Goal: Task Accomplishment & Management: Use online tool/utility

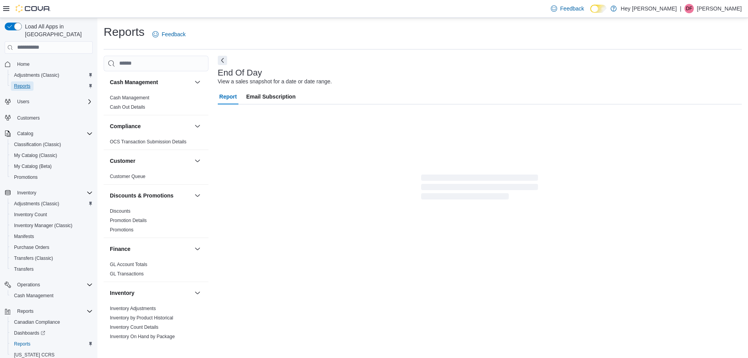
click at [27, 83] on span "Reports" at bounding box center [22, 86] width 16 height 6
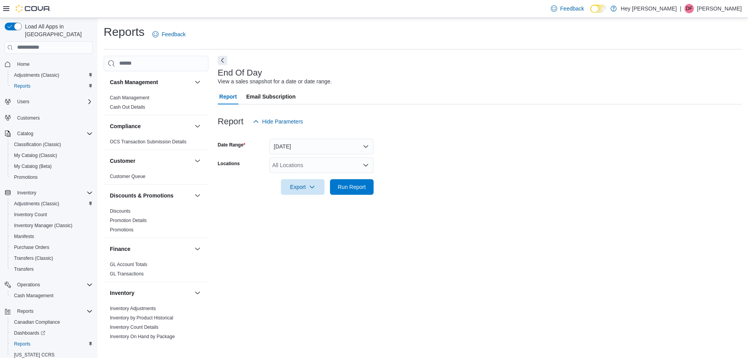
click at [333, 164] on div "All Locations" at bounding box center [321, 165] width 104 height 16
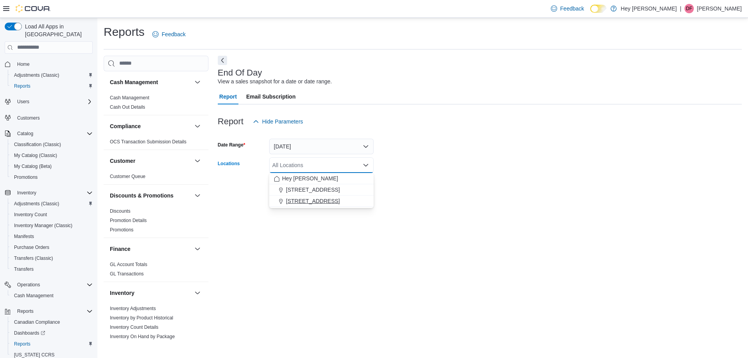
click at [335, 203] on span "[STREET_ADDRESS]" at bounding box center [313, 201] width 54 height 8
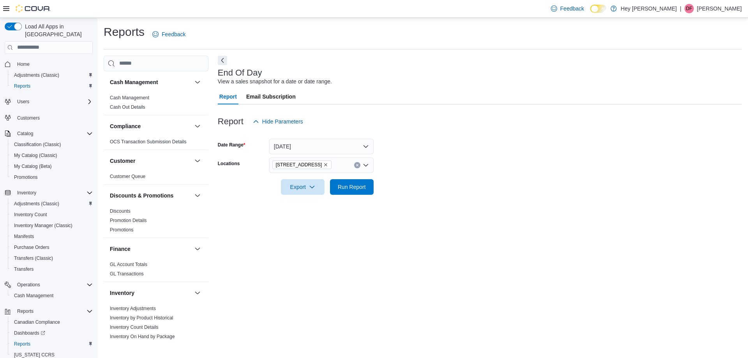
click at [428, 200] on div at bounding box center [480, 199] width 524 height 9
click at [358, 167] on button "Clear input" at bounding box center [357, 165] width 6 height 6
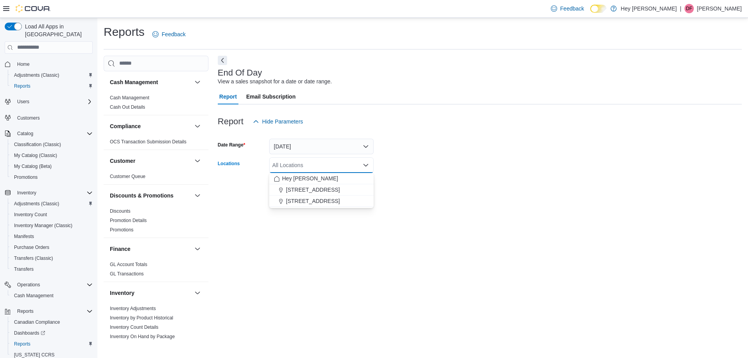
click at [344, 164] on div "All Locations" at bounding box center [321, 165] width 104 height 16
click at [334, 190] on span "[STREET_ADDRESS]" at bounding box center [313, 190] width 54 height 8
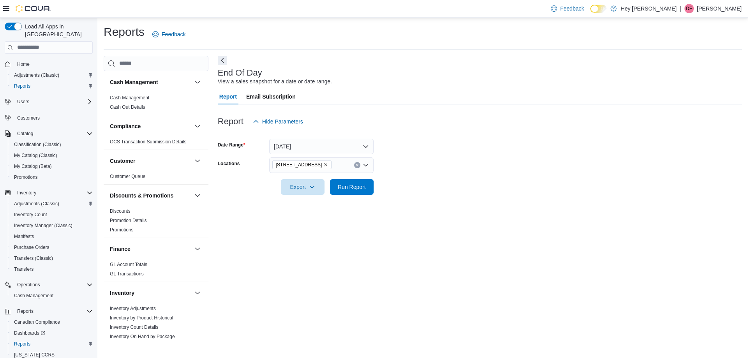
click at [424, 207] on div "End Of Day View a sales snapshot for a date or date range. Report Email Subscri…" at bounding box center [480, 198] width 524 height 284
click at [348, 189] on span "Run Report" at bounding box center [352, 187] width 28 height 8
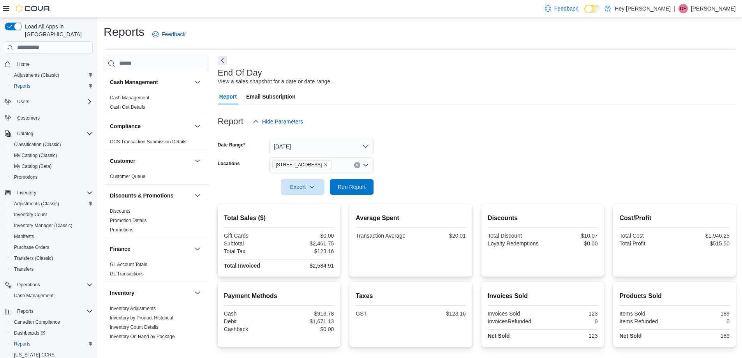
click at [297, 176] on div at bounding box center [477, 176] width 518 height 6
click at [299, 186] on span "Export" at bounding box center [303, 187] width 34 height 16
click at [314, 217] on span "Export to Pdf" at bounding box center [303, 218] width 35 height 6
